Goal: Task Accomplishment & Management: Complete application form

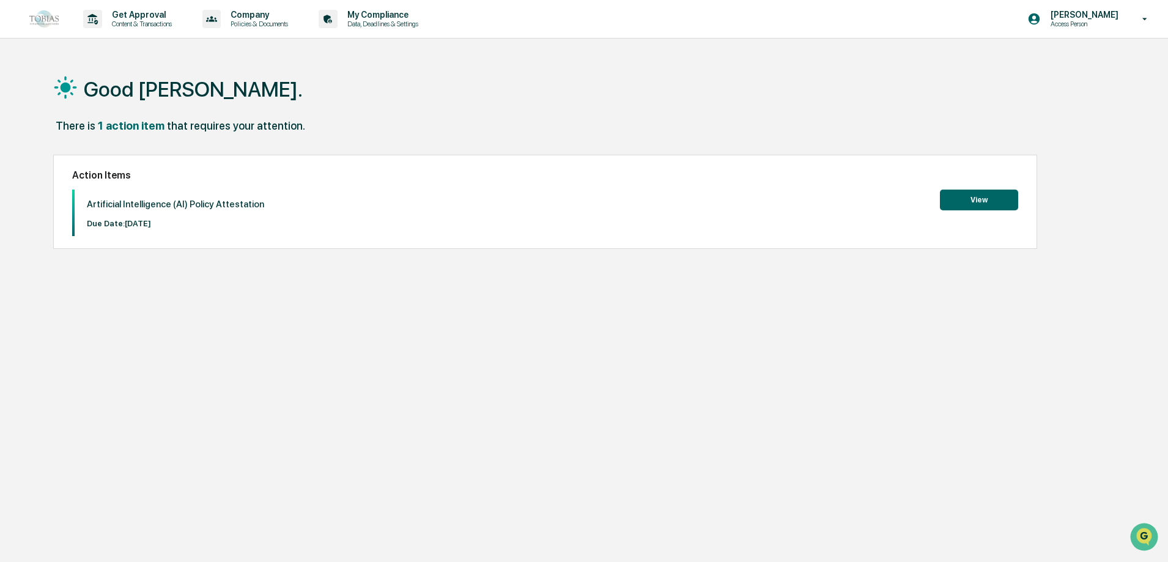
click at [1000, 185] on div "Action Items Artificial Intelligence (AI) Policy Attestation Due Date: [DATE] V…" at bounding box center [545, 202] width 984 height 94
click at [986, 206] on button "View" at bounding box center [979, 200] width 78 height 21
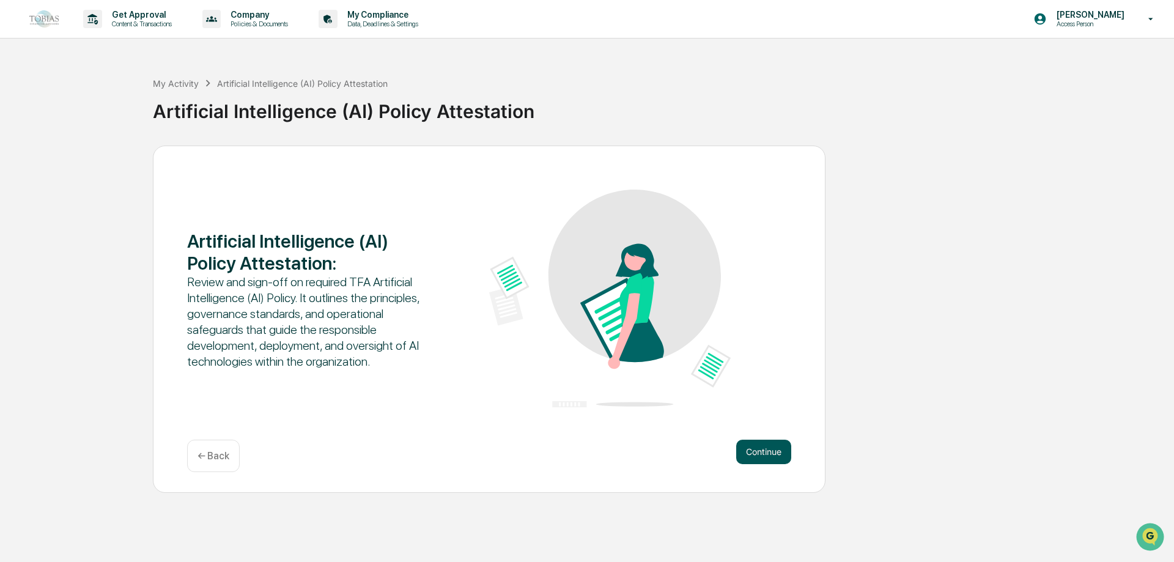
click at [746, 445] on button "Continue" at bounding box center [763, 452] width 55 height 24
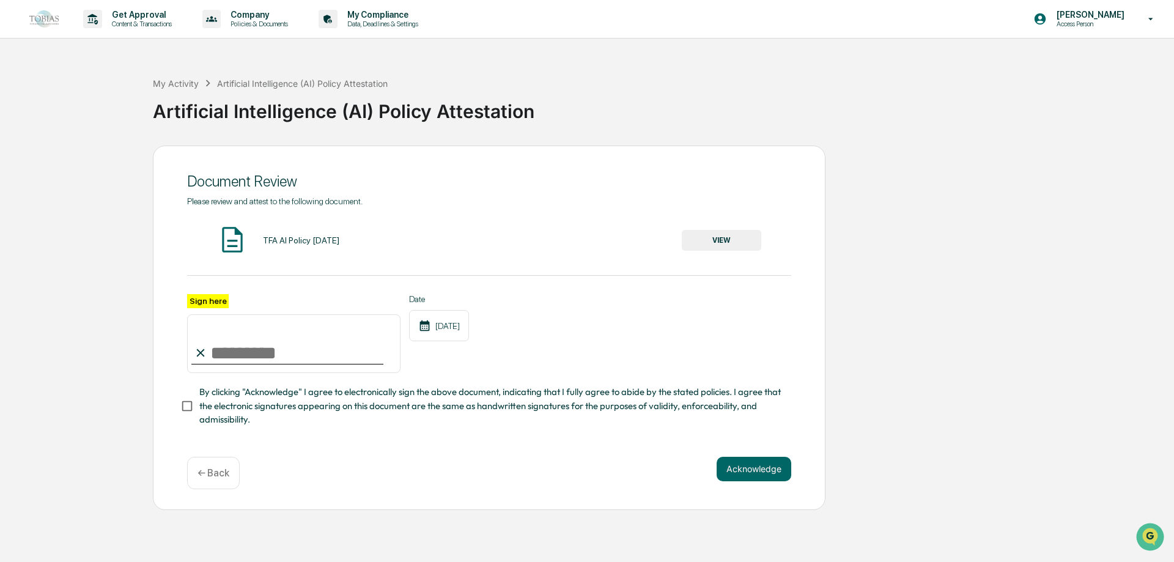
click at [291, 344] on input "Sign here" at bounding box center [293, 343] width 213 height 59
type input "**********"
click at [171, 411] on div "**********" at bounding box center [489, 328] width 673 height 365
click at [766, 476] on button "Acknowledge" at bounding box center [754, 469] width 75 height 24
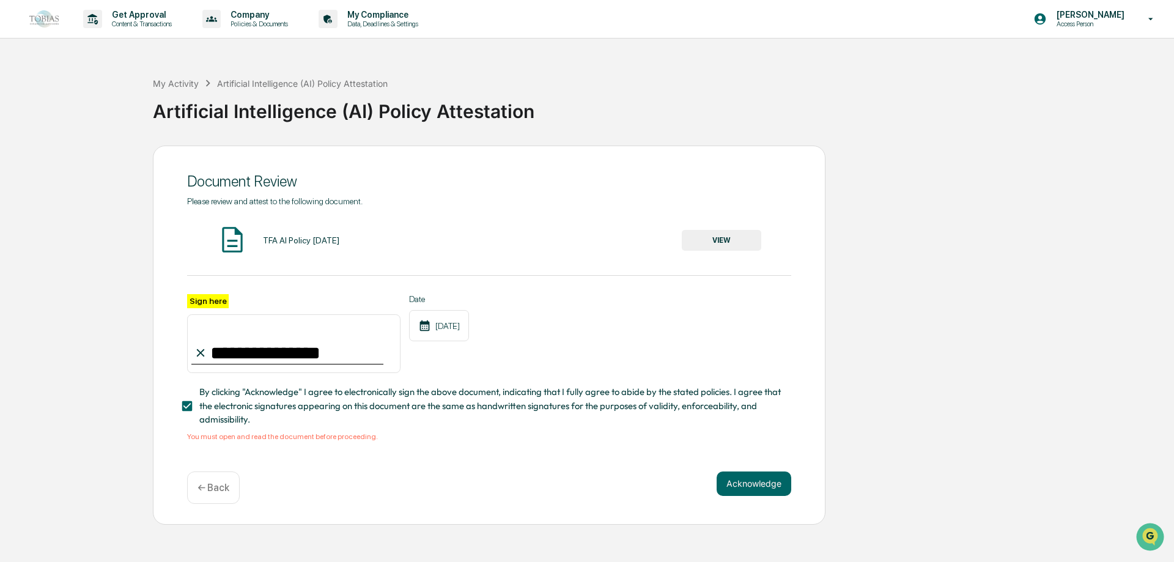
click at [281, 239] on div "TFA AI Policy [DATE]" at bounding box center [301, 240] width 76 height 10
click at [732, 230] on button "VIEW" at bounding box center [722, 240] width 80 height 21
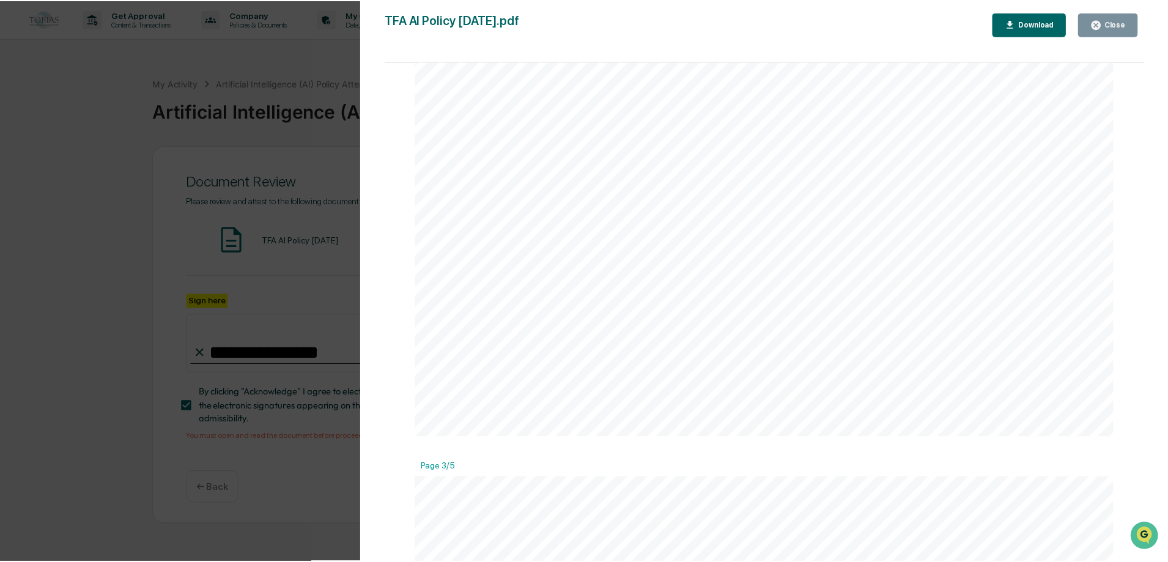
scroll to position [1570, 0]
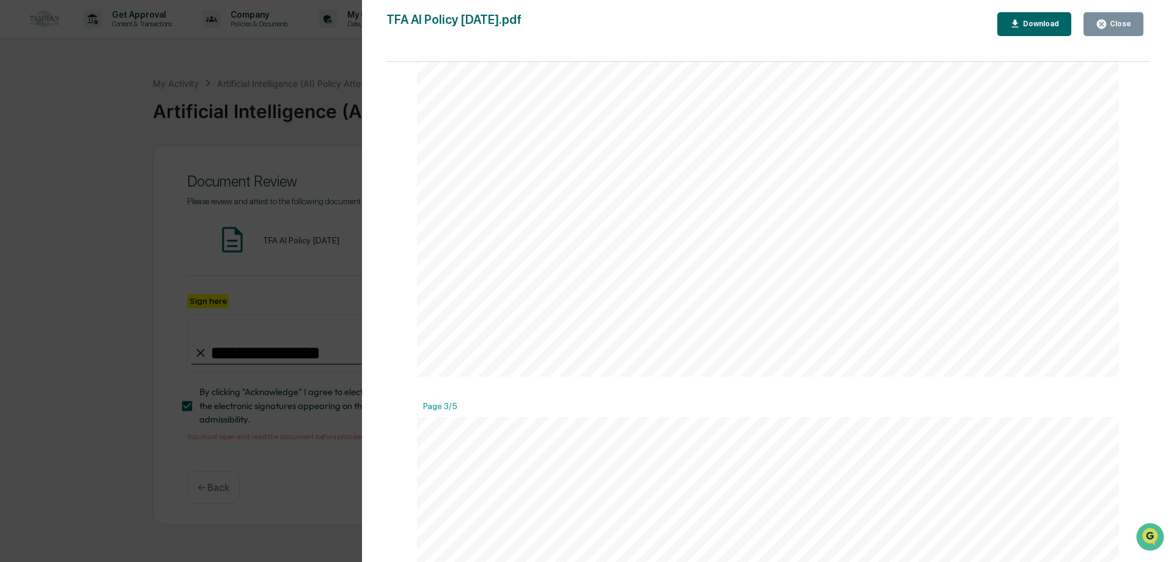
click at [329, 141] on div "Version History [DATE] 01:50 PM [PERSON_NAME] TFA AI Policy [DATE].pdf Close Do…" at bounding box center [587, 281] width 1174 height 562
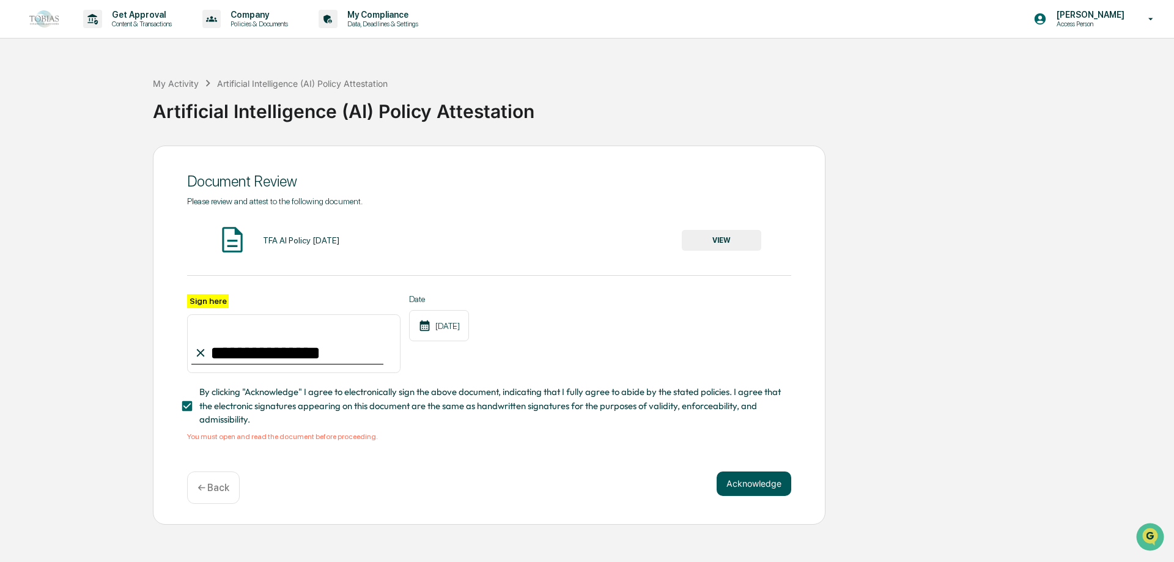
click at [741, 492] on button "Acknowledge" at bounding box center [754, 484] width 75 height 24
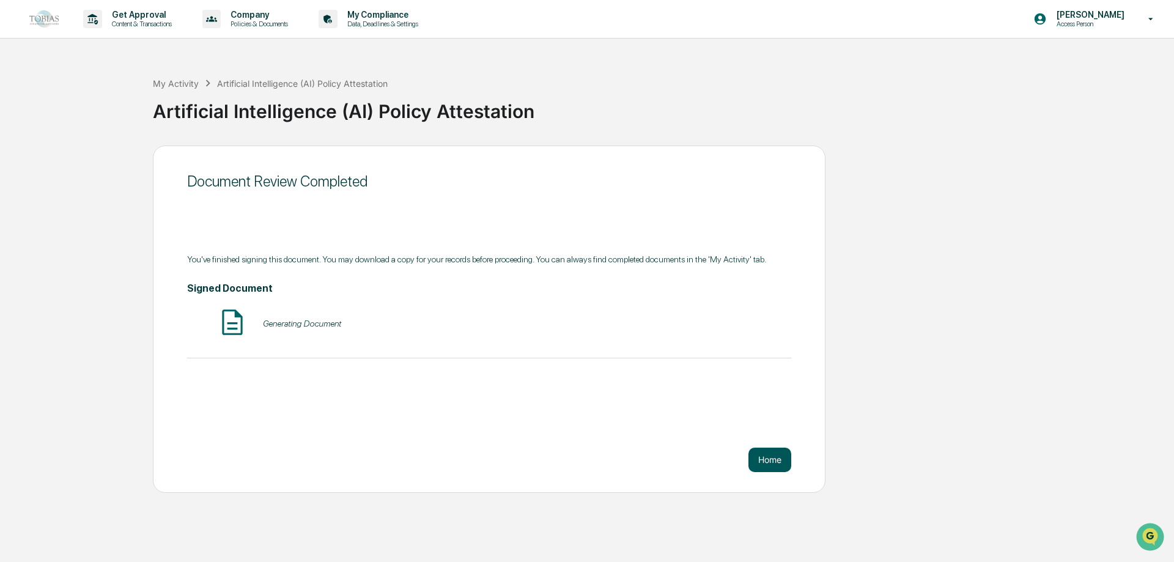
click at [774, 465] on button "Home" at bounding box center [770, 460] width 43 height 24
